Goal: Check status: Check status

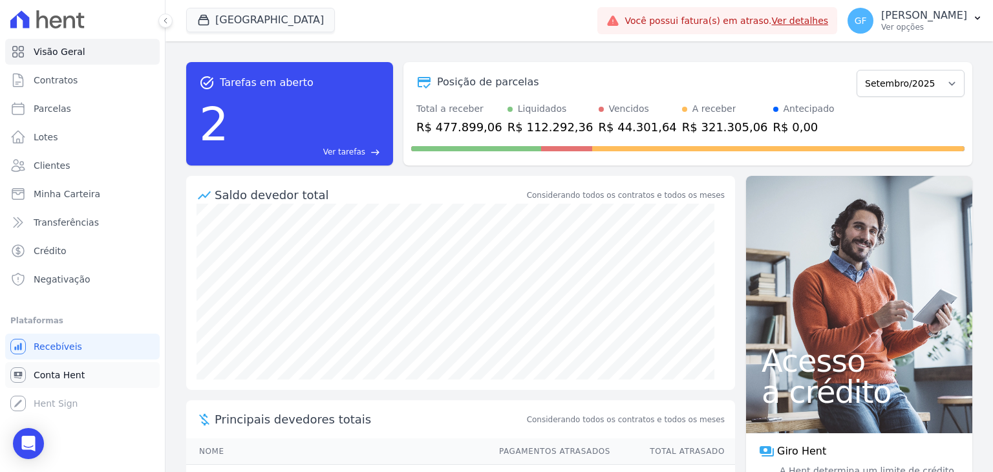
click at [54, 377] on span "Conta Hent" at bounding box center [59, 374] width 51 height 13
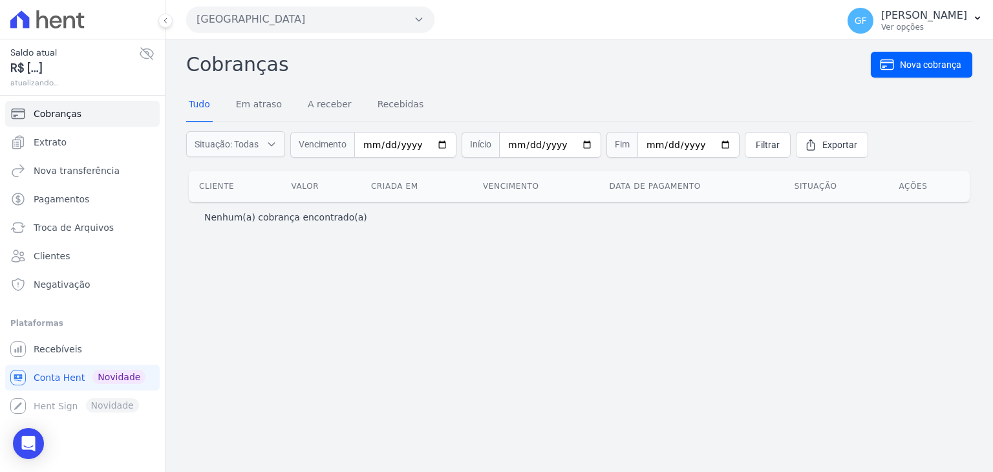
click at [151, 58] on icon at bounding box center [146, 54] width 13 height 12
click at [74, 204] on span "Pagamentos" at bounding box center [62, 199] width 56 height 13
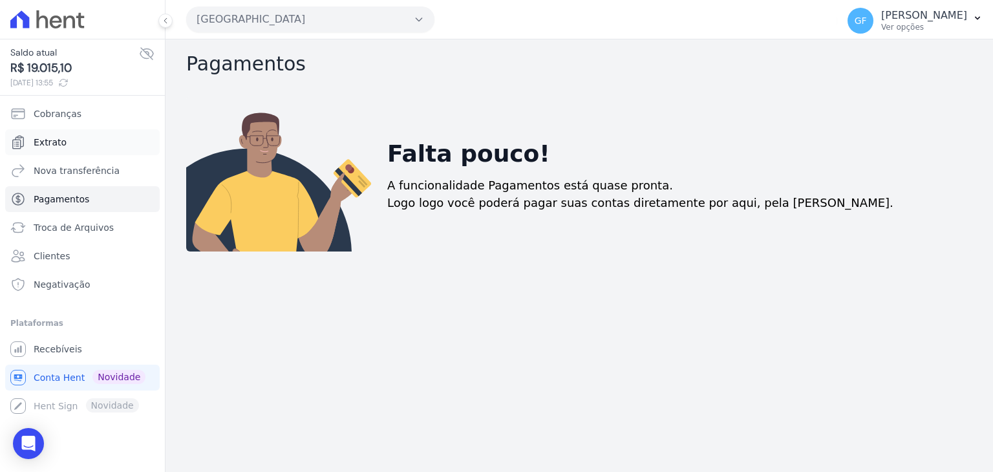
click at [62, 145] on link "Extrato" at bounding box center [82, 142] width 154 height 26
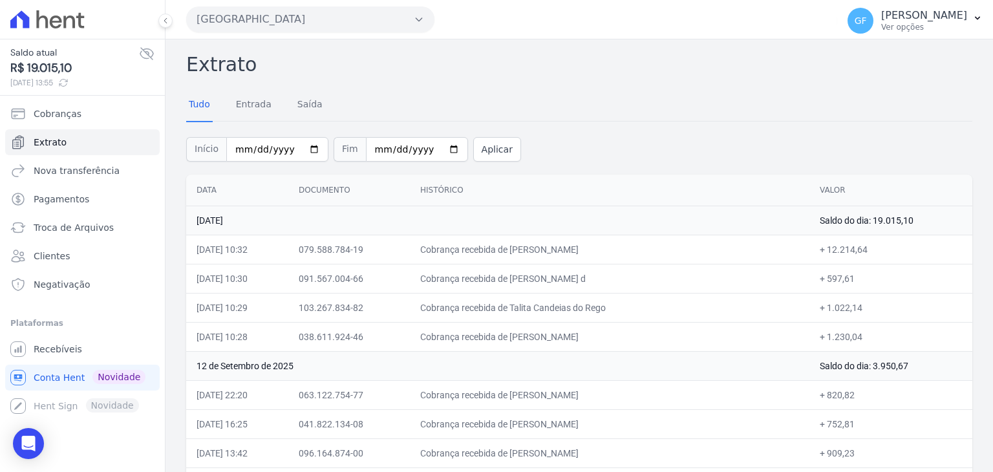
scroll to position [129, 0]
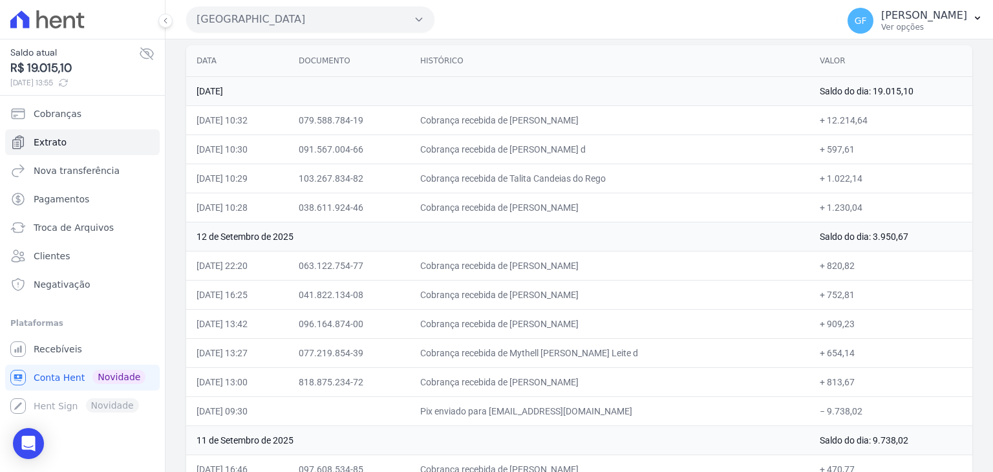
drag, startPoint x: 633, startPoint y: 114, endPoint x: 926, endPoint y: 108, distance: 292.9
click at [926, 108] on tr "[DATE] 10:32 079.588.784-19 Cobrança recebida de [PERSON_NAME] + 12.214,64" at bounding box center [579, 119] width 786 height 29
drag, startPoint x: 676, startPoint y: 117, endPoint x: 472, endPoint y: 109, distance: 204.4
click at [675, 117] on td "Cobrança recebida de [PERSON_NAME]" at bounding box center [609, 119] width 399 height 29
click at [723, 119] on td "Cobrança recebida de [PERSON_NAME]" at bounding box center [609, 119] width 399 height 29
